Goal: Task Accomplishment & Management: Complete application form

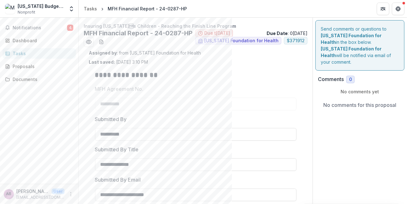
click at [246, 95] on div at bounding box center [196, 96] width 202 height 3
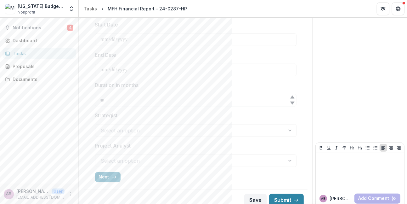
scroll to position [251, 0]
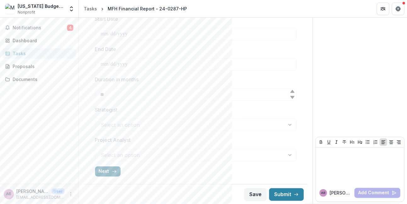
click at [106, 170] on button "Next" at bounding box center [108, 171] width 26 height 10
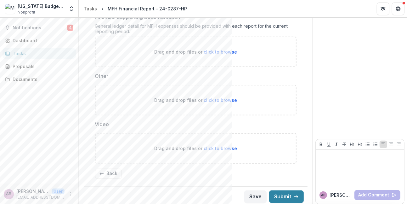
click at [303, 64] on div "**********" at bounding box center [196, 10] width 224 height 345
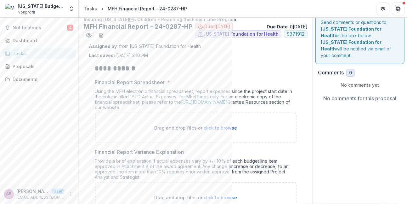
scroll to position [0, 0]
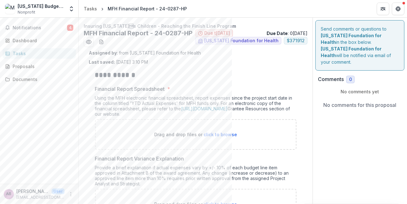
click at [211, 132] on span "click to browse" at bounding box center [220, 134] width 33 height 5
type input "**********"
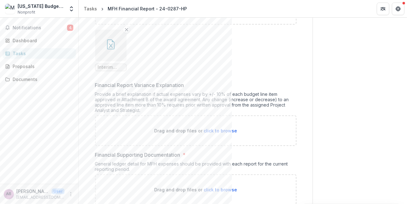
scroll to position [126, 0]
click at [214, 128] on span "click to browse" at bounding box center [220, 129] width 33 height 5
type input "**********"
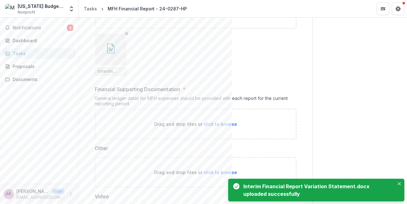
scroll to position [245, 0]
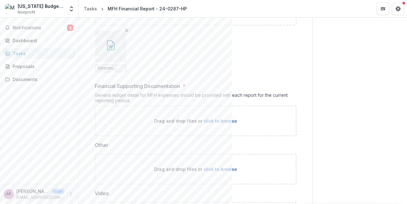
click at [225, 118] on span "click to browse" at bounding box center [220, 120] width 33 height 5
type input "**********"
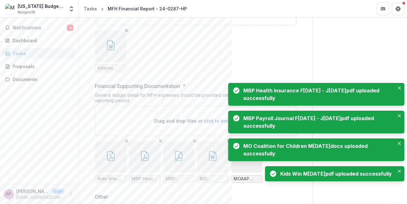
click at [353, 64] on div "Send comments or questions to [US_STATE] Foundation for Health in the box below…" at bounding box center [360, 49] width 94 height 555
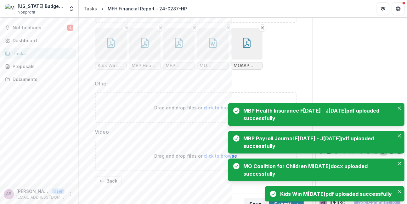
scroll to position [366, 0]
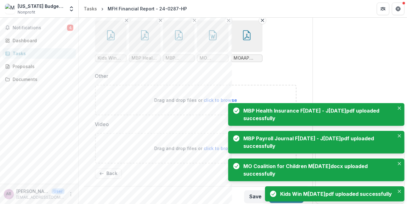
click at [216, 97] on span "click to browse" at bounding box center [220, 99] width 33 height 5
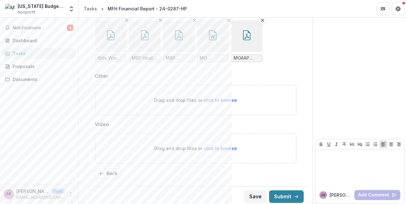
type input "**********"
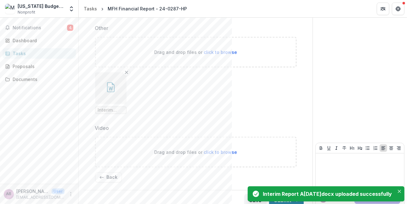
scroll to position [418, 0]
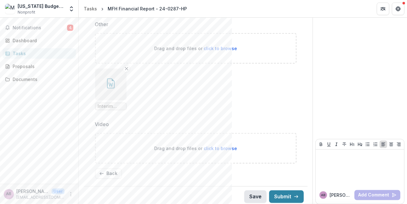
click at [248, 196] on button "Save" at bounding box center [256, 196] width 22 height 13
click at [280, 194] on button "Submit" at bounding box center [286, 196] width 35 height 13
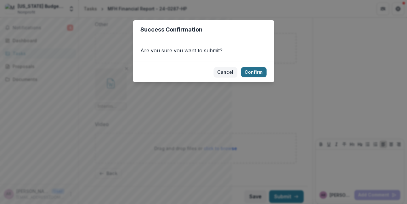
click at [254, 72] on button "Confirm" at bounding box center [254, 72] width 26 height 10
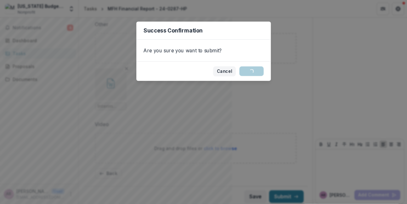
scroll to position [430, 0]
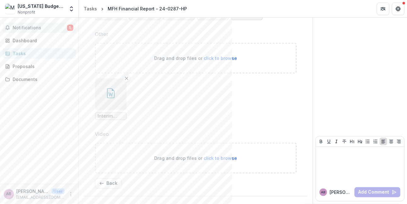
click at [20, 25] on span "Notifications" at bounding box center [40, 27] width 55 height 5
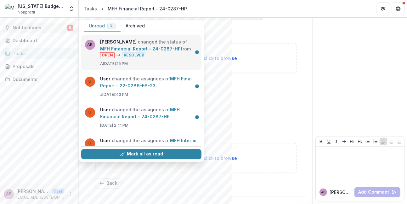
click at [154, 46] on link "MFH Financial Report - 24-0287-HP" at bounding box center [140, 48] width 81 height 5
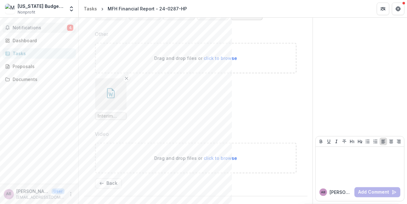
click at [23, 25] on span "Notifications" at bounding box center [40, 27] width 55 height 5
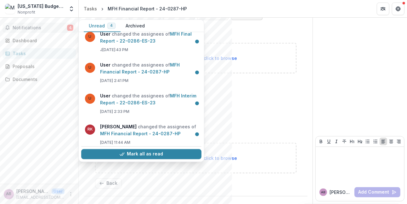
scroll to position [48, 0]
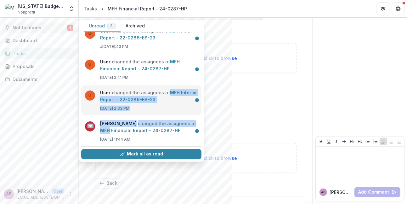
drag, startPoint x: 202, startPoint y: 117, endPoint x: 198, endPoint y: 90, distance: 27.5
click at [198, 90] on div "AB[PERSON_NAME] changed the status of MFH Financial Report - 24-0287-HP from OP…" at bounding box center [141, 75] width 125 height 176
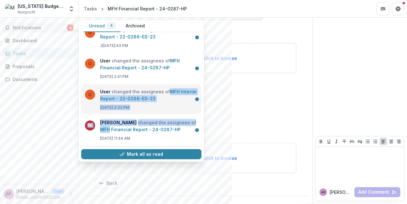
scroll to position [11, 0]
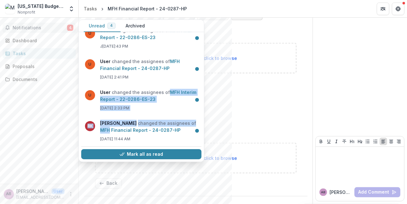
drag, startPoint x: 198, startPoint y: 90, endPoint x: 203, endPoint y: 105, distance: 15.9
click at [203, 105] on div "U User changed the assignees of MFH Final Report - 22-0286-ES-23 [DATE] 2:43 PM…" at bounding box center [141, 97] width 125 height 130
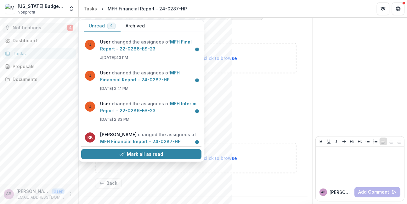
drag, startPoint x: 202, startPoint y: 72, endPoint x: 203, endPoint y: 66, distance: 5.4
click at [203, 66] on div "U User changed the assignees of MFH Final Report - 22-0286-ES-23 [DATE] 2:43 PM…" at bounding box center [141, 97] width 125 height 130
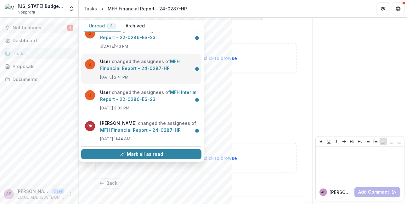
click at [180, 71] on link "MFH Financial Report - 24-0287-HP" at bounding box center [140, 65] width 80 height 12
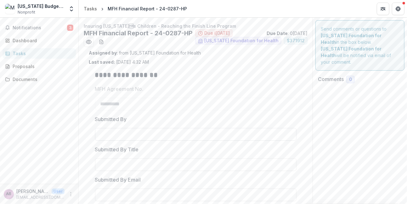
type input "********"
click at [43, 100] on div "Notifications 3 Dashboard Tasks Proposals Documents" at bounding box center [39, 101] width 78 height 166
click at [27, 52] on div "Tasks" at bounding box center [42, 53] width 58 height 7
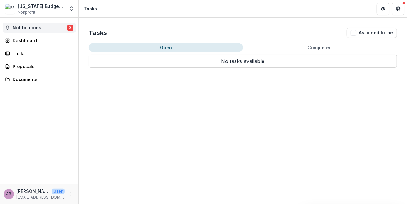
click at [28, 26] on span "Notifications" at bounding box center [40, 27] width 55 height 5
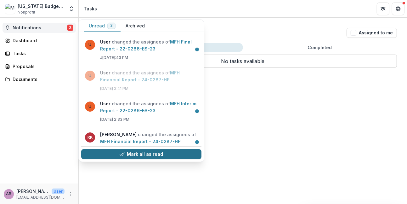
click at [140, 154] on button "Mark all as read" at bounding box center [141, 154] width 120 height 10
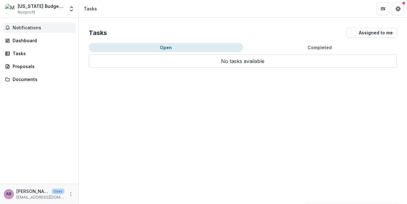
click at [95, 138] on div "Tasks Assigned to me Open Completed No tasks available Task Name Type of Task S…" at bounding box center [243, 111] width 329 height 186
click at [43, 10] on div "[US_STATE] Budget Project Nonprofit" at bounding box center [41, 9] width 47 height 12
click at [39, 7] on div "[US_STATE] Budget Project" at bounding box center [41, 6] width 47 height 7
click at [311, 48] on button "Completed" at bounding box center [320, 47] width 154 height 9
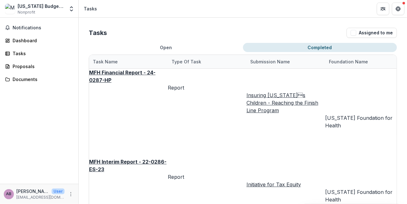
click at [142, 73] on u "MFH Financial Report - 24-0287-HP" at bounding box center [122, 76] width 66 height 14
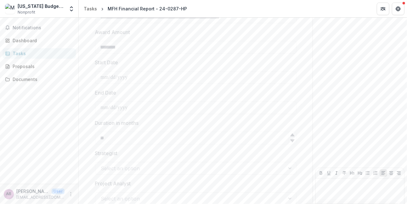
scroll to position [264, 0]
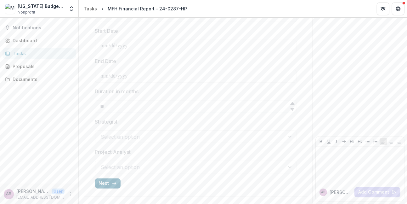
click at [106, 184] on button "Next" at bounding box center [108, 183] width 26 height 10
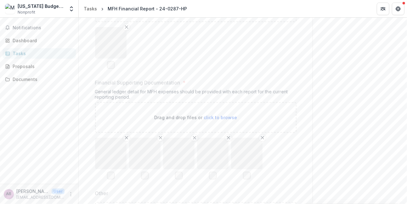
scroll to position [430, 0]
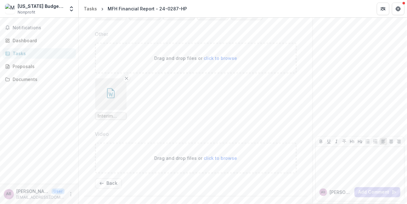
click at [111, 181] on button "Back" at bounding box center [108, 183] width 27 height 10
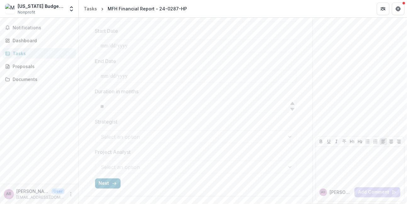
click at [112, 181] on icon "button" at bounding box center [114, 183] width 5 height 5
